Goal: Find specific page/section: Find specific page/section

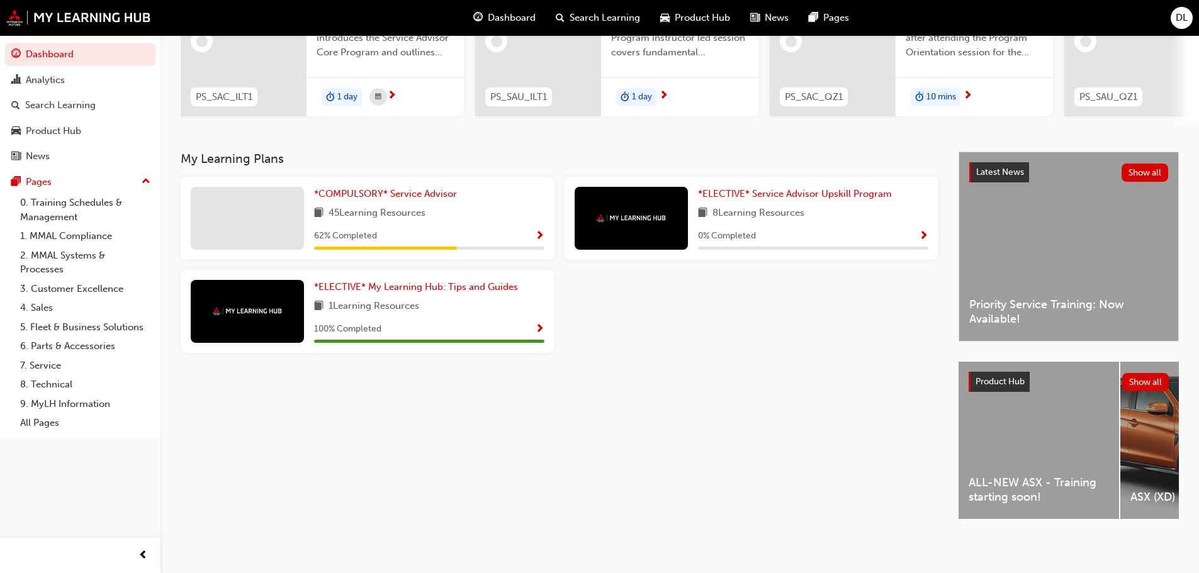
scroll to position [173, 0]
click at [369, 199] on span "*COMPULSORY* Service Advisor" at bounding box center [385, 193] width 143 height 11
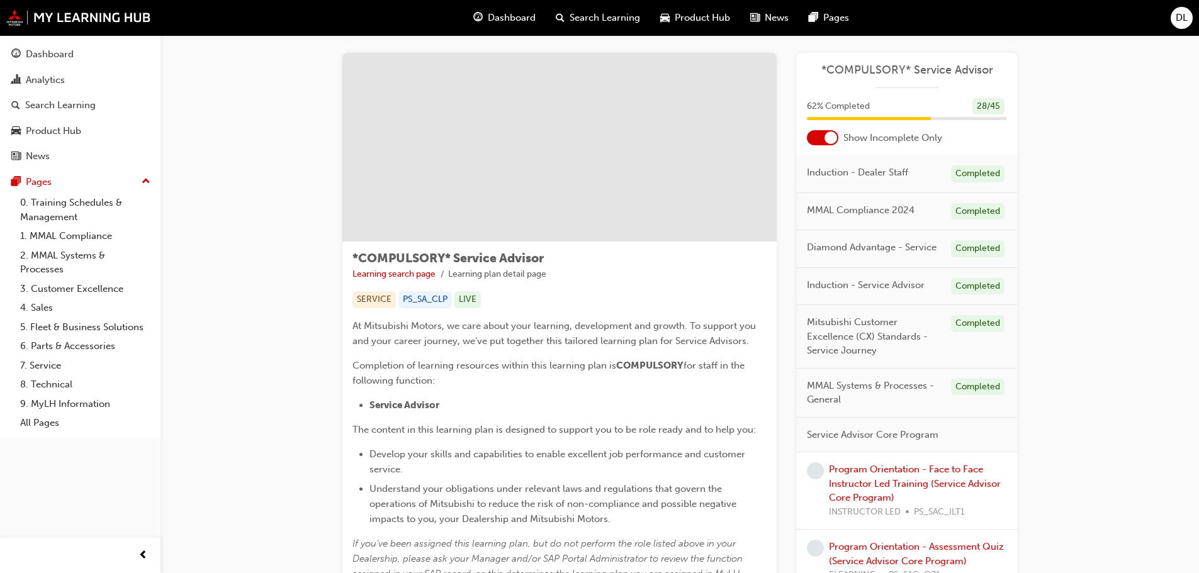
scroll to position [16, 0]
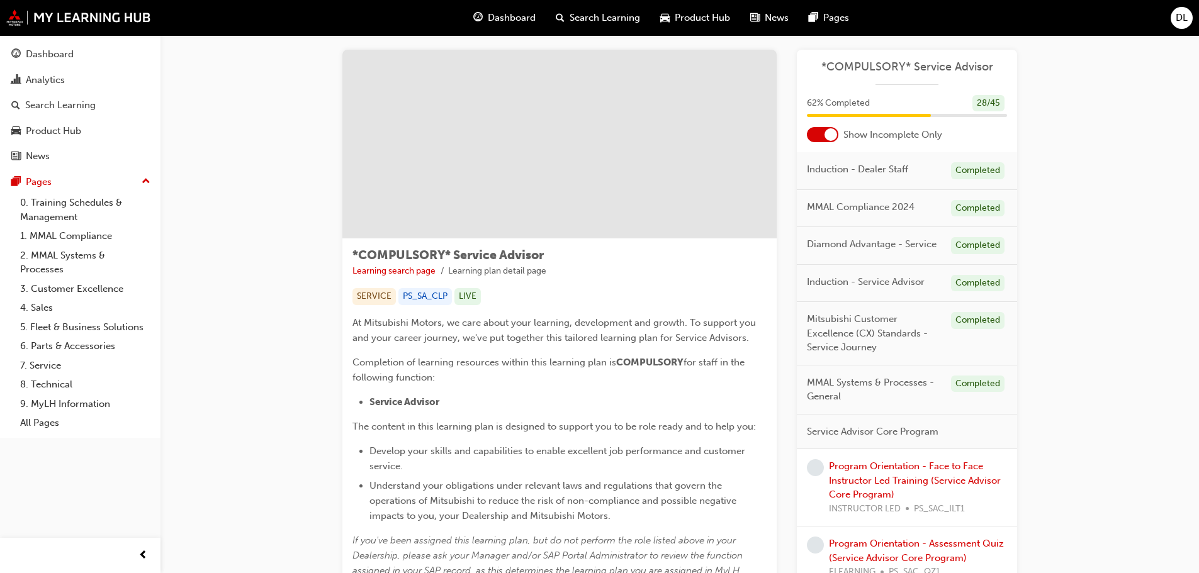
click at [529, 12] on span "Dashboard" at bounding box center [512, 18] width 48 height 14
